Goal: Find specific page/section

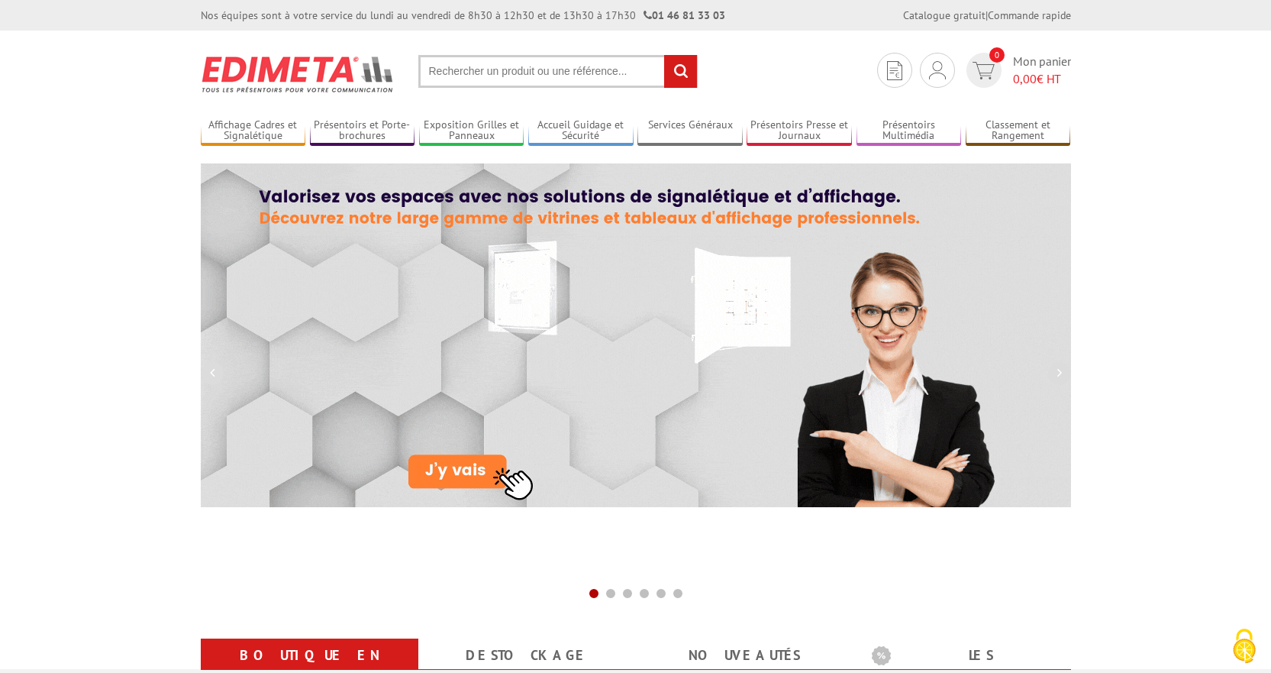
click at [512, 76] on input "text" at bounding box center [557, 71] width 279 height 33
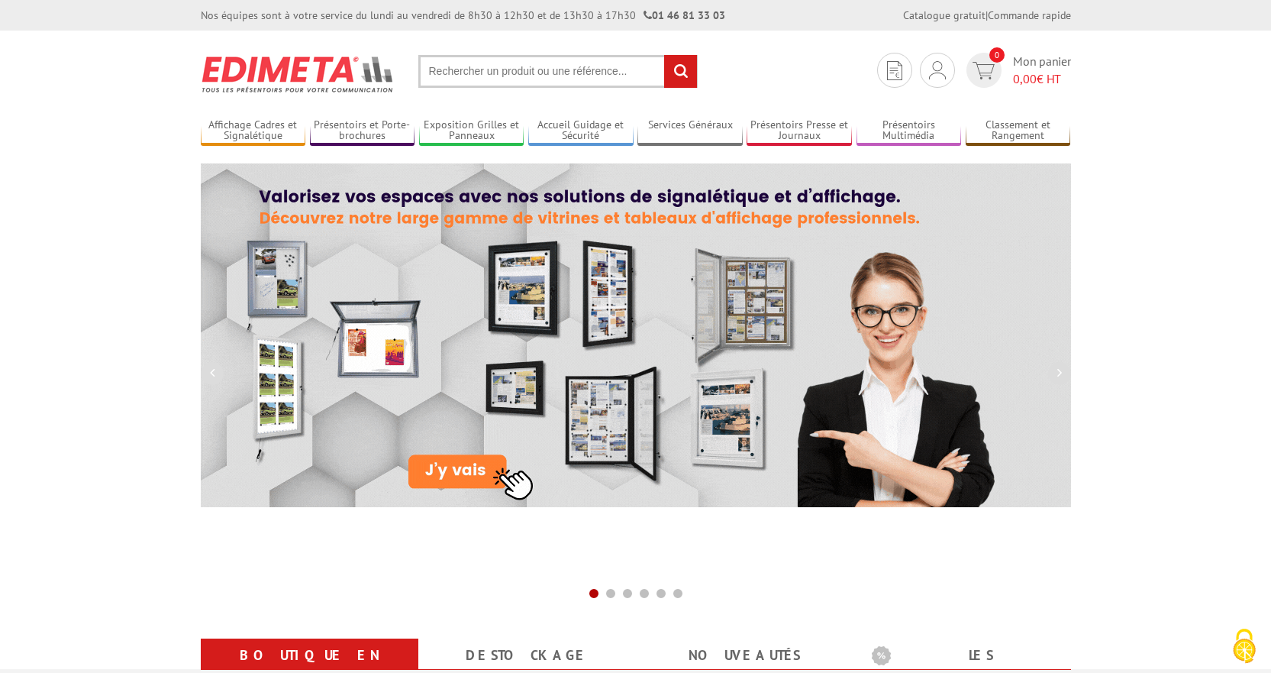
click at [482, 74] on input "text" at bounding box center [557, 71] width 279 height 33
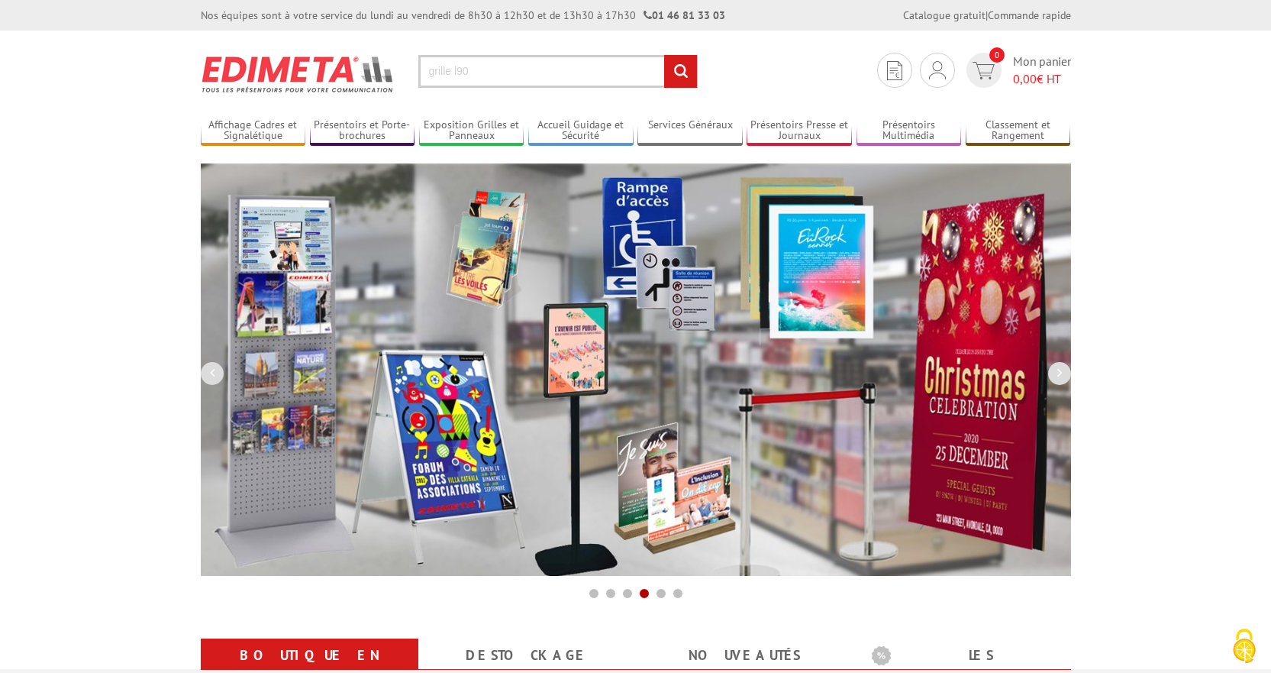
click at [459, 70] on input "grille l90" at bounding box center [557, 71] width 279 height 33
type input "grille L90"
click at [682, 68] on input "rechercher" at bounding box center [680, 71] width 33 height 33
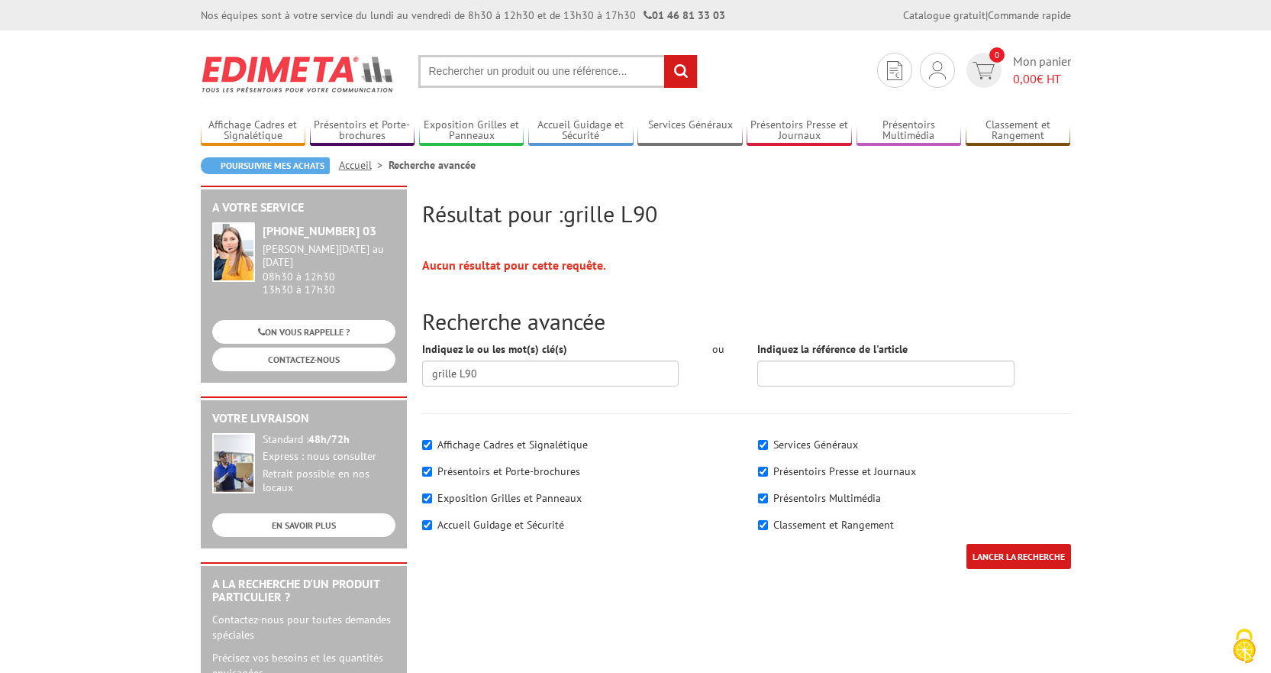
click at [492, 73] on input "text" at bounding box center [557, 71] width 279 height 33
click at [482, 75] on input "text" at bounding box center [557, 71] width 279 height 33
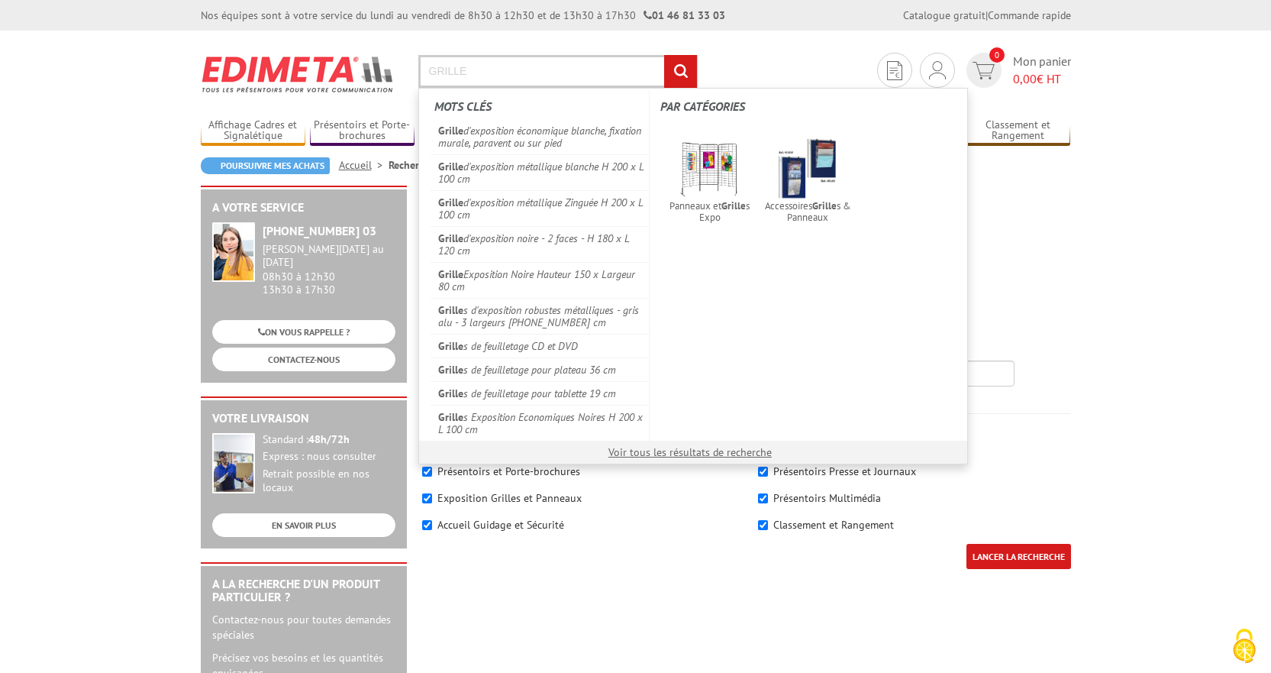
type input "GRILLE"
click at [664, 55] on input "rechercher" at bounding box center [680, 71] width 33 height 33
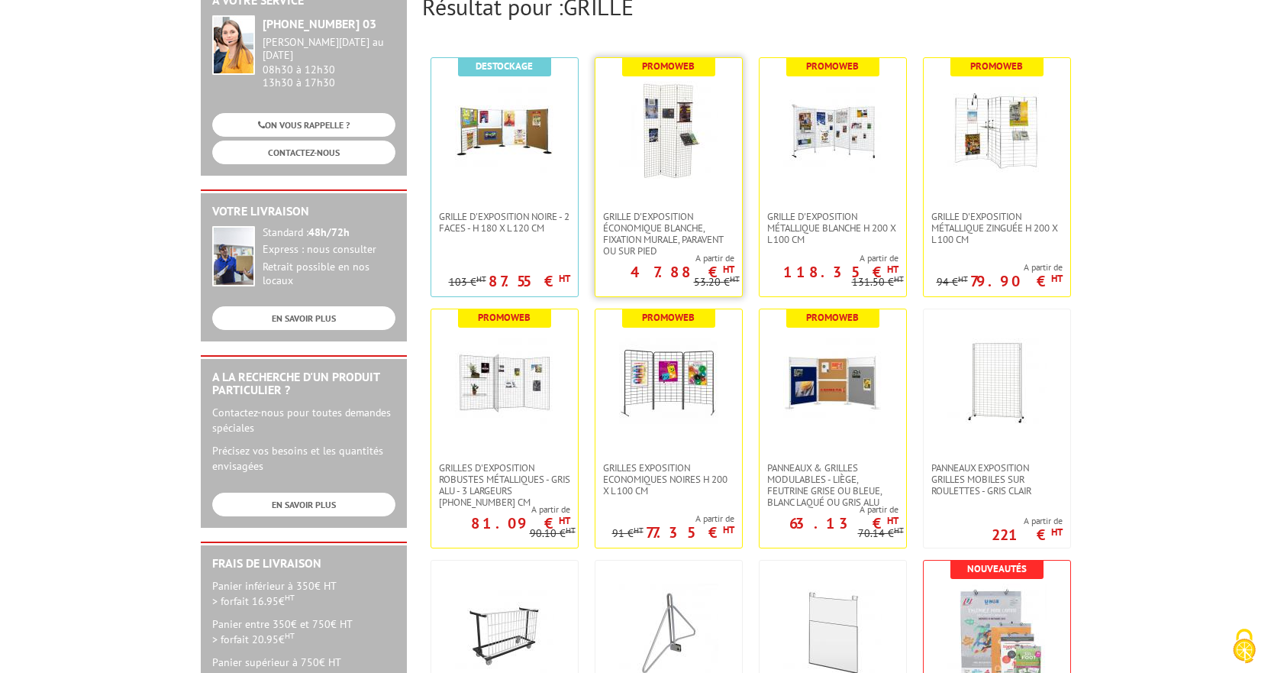
scroll to position [229, 0]
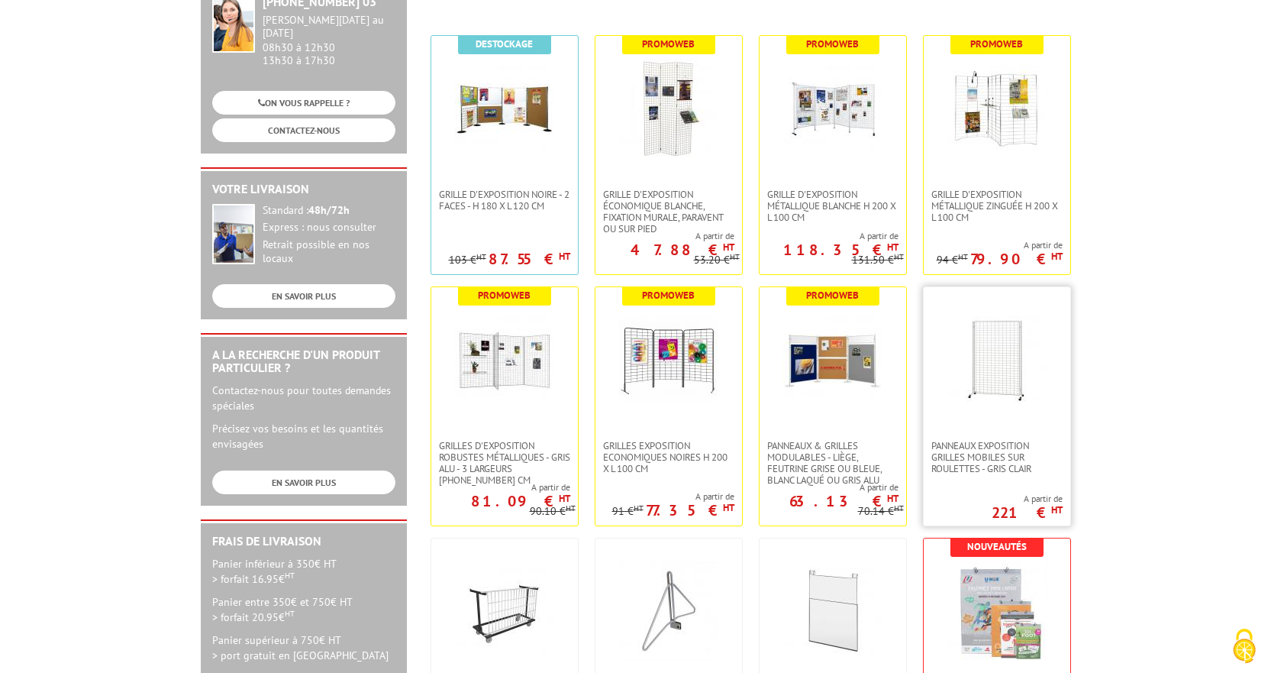
click at [982, 367] on img at bounding box center [996, 359] width 99 height 99
